Goal: Task Accomplishment & Management: Manage account settings

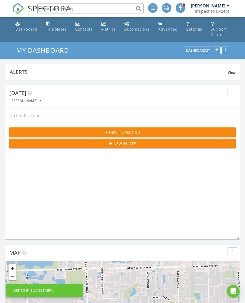
scroll to position [1057, 246]
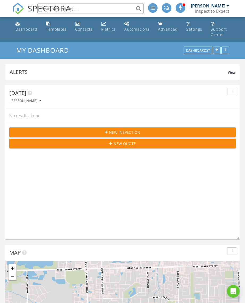
click at [214, 10] on div "Inspect to Expect" at bounding box center [212, 11] width 34 height 5
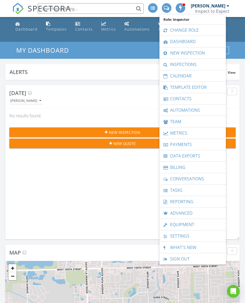
click at [199, 66] on link "Inspections" at bounding box center [192, 64] width 61 height 11
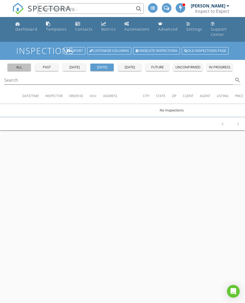
click at [23, 65] on div "all" at bounding box center [19, 67] width 19 height 5
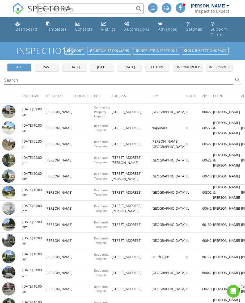
click at [12, 142] on img at bounding box center [8, 143] width 13 height 13
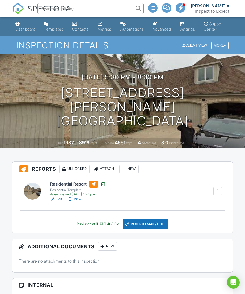
click at [60, 202] on link "Edit" at bounding box center [56, 199] width 12 height 5
click at [80, 202] on link "View" at bounding box center [75, 199] width 14 height 5
